Goal: Transaction & Acquisition: Purchase product/service

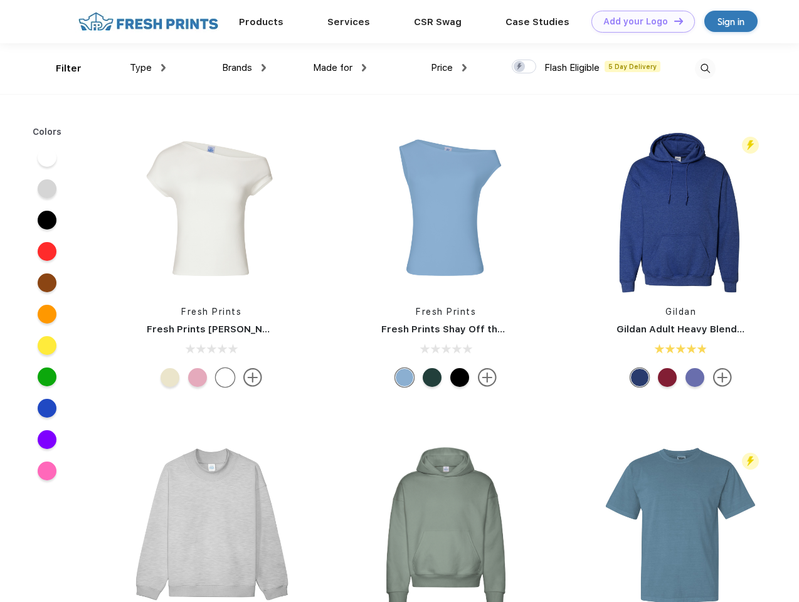
scroll to position [1, 0]
click at [639, 21] on link "Add your Logo Design Tool" at bounding box center [644, 22] width 104 height 22
click at [0, 0] on div "Design Tool" at bounding box center [0, 0] width 0 height 0
click at [673, 21] on link "Add your Logo Design Tool" at bounding box center [644, 22] width 104 height 22
click at [60, 68] on div "Filter" at bounding box center [69, 68] width 26 height 14
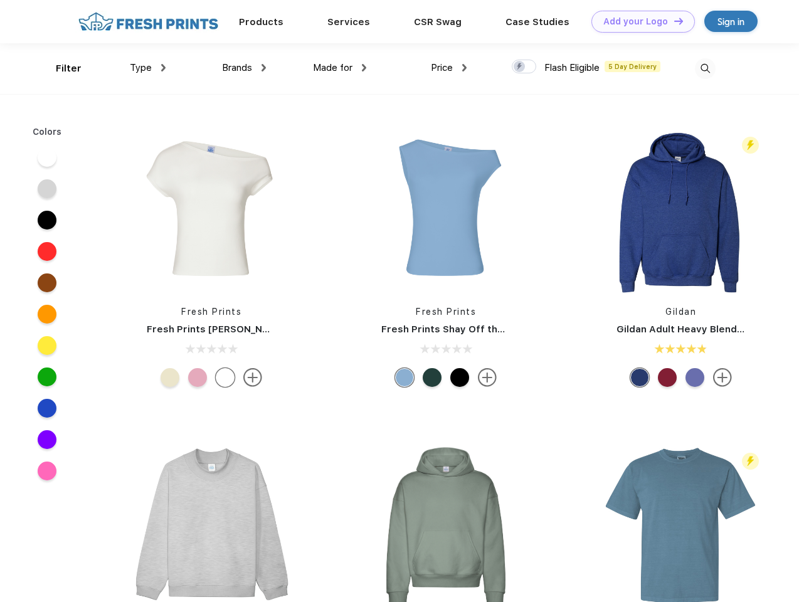
click at [148, 68] on span "Type" at bounding box center [141, 67] width 22 height 11
click at [244, 68] on span "Brands" at bounding box center [237, 67] width 30 height 11
click at [340, 68] on span "Made for" at bounding box center [333, 67] width 40 height 11
click at [449, 68] on span "Price" at bounding box center [442, 67] width 22 height 11
click at [525, 67] on div at bounding box center [524, 67] width 24 height 14
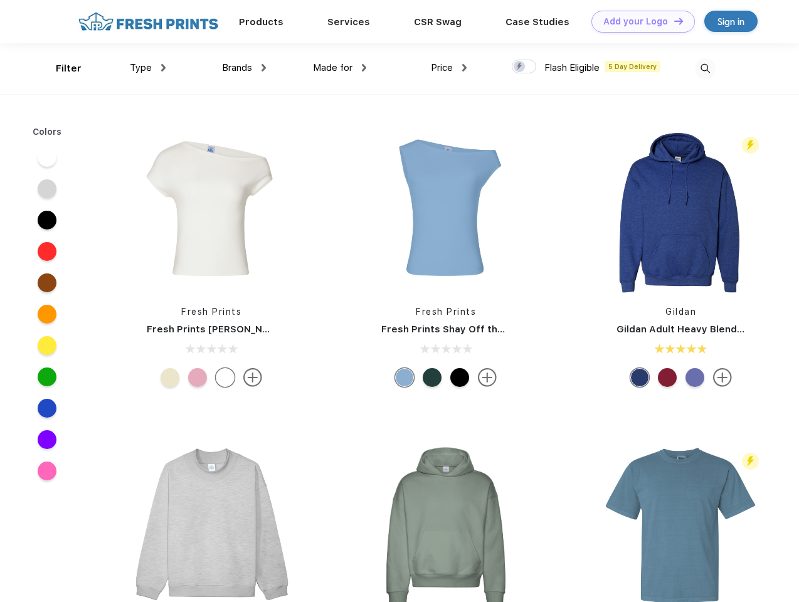
click at [520, 67] on input "checkbox" at bounding box center [516, 63] width 8 height 8
click at [705, 68] on img at bounding box center [705, 68] width 21 height 21
